Goal: Transaction & Acquisition: Purchase product/service

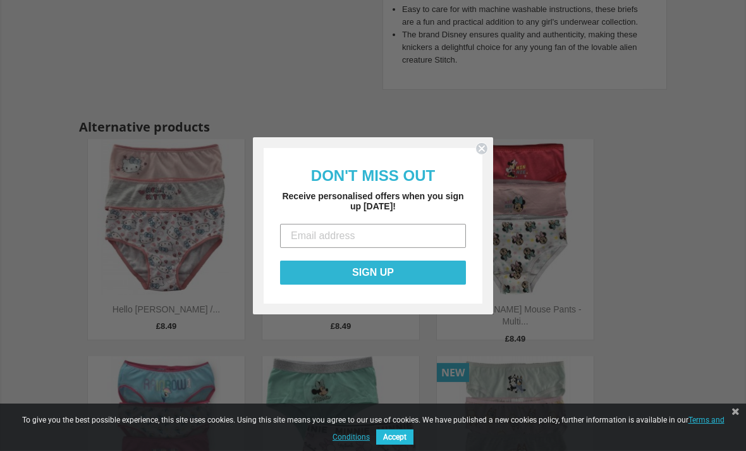
scroll to position [575, 0]
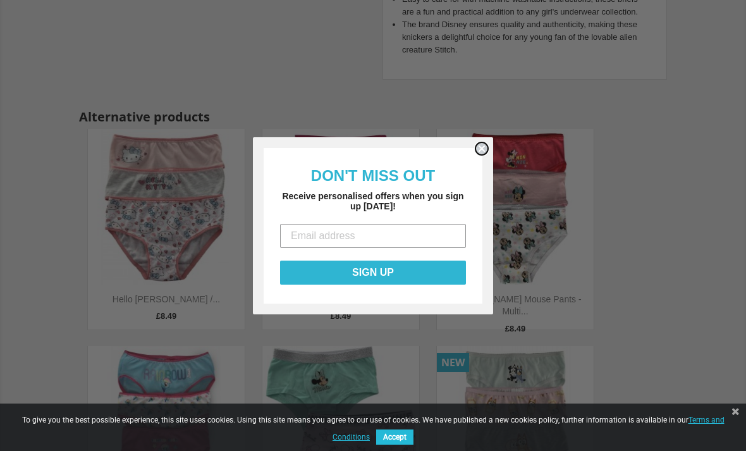
click at [486, 154] on circle "Close dialog" at bounding box center [482, 148] width 12 height 12
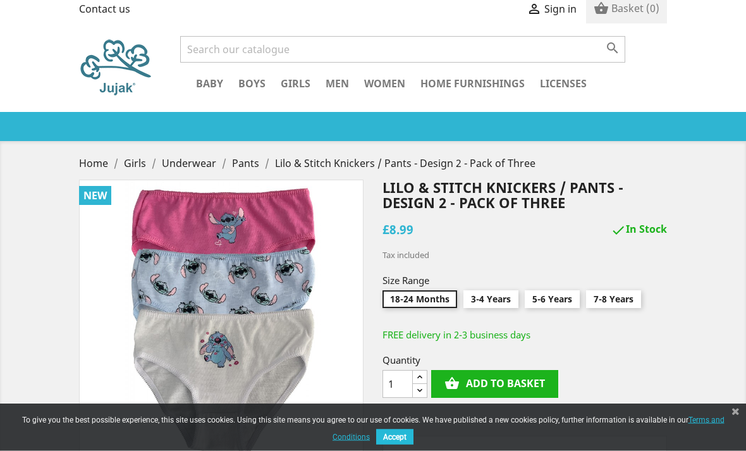
scroll to position [0, 0]
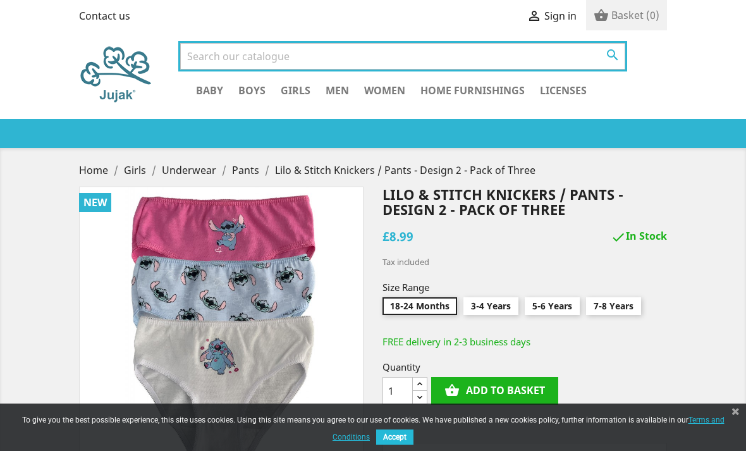
click at [208, 56] on input "Search" at bounding box center [402, 56] width 445 height 27
type input "Donkey"
click at [613, 58] on button " Search" at bounding box center [612, 55] width 23 height 16
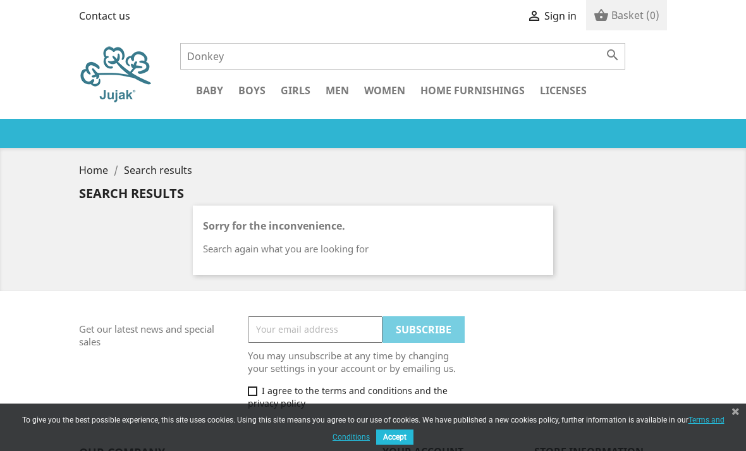
click at [376, 97] on link "Women" at bounding box center [385, 91] width 54 height 18
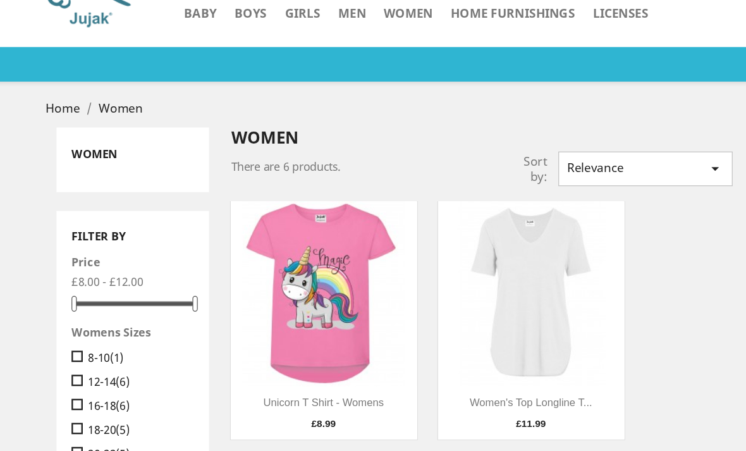
scroll to position [42, 0]
